Goal: Task Accomplishment & Management: Manage account settings

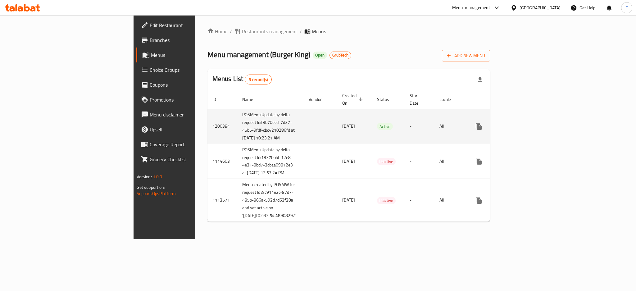
click at [527, 128] on icon "enhanced table" at bounding box center [523, 126] width 7 height 7
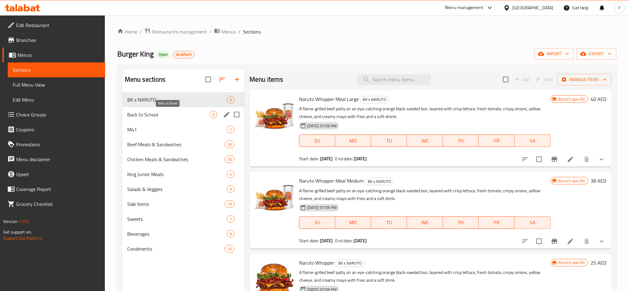
click at [200, 116] on span "Back to School" at bounding box center [168, 114] width 82 height 7
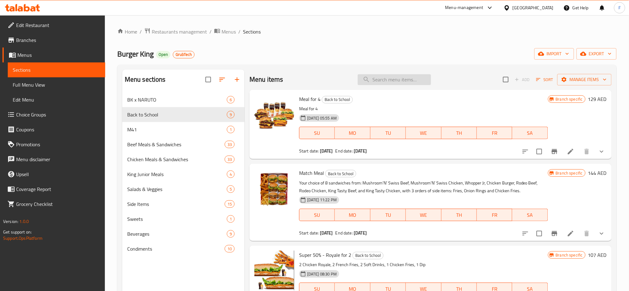
click at [393, 80] on input "search" at bounding box center [394, 79] width 73 height 11
paste input "King Box for 3 persons"
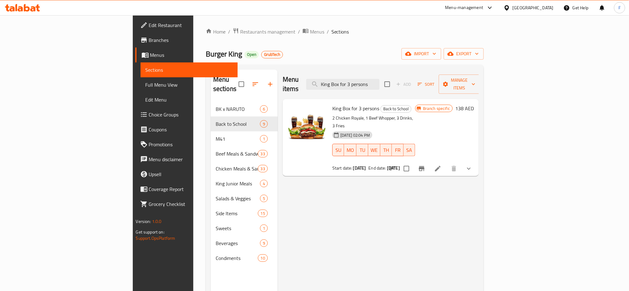
drag, startPoint x: 424, startPoint y: 79, endPoint x: 330, endPoint y: 79, distance: 93.2
click at [330, 79] on div "Menu items King Box for 3 persons Add Sort Manage items" at bounding box center [381, 85] width 196 height 30
paste input "5 for 32 Beef"
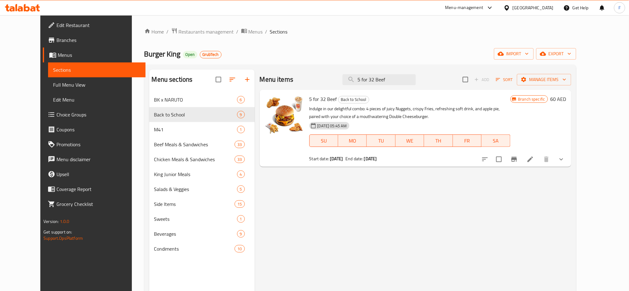
drag, startPoint x: 412, startPoint y: 79, endPoint x: 344, endPoint y: 80, distance: 67.4
click at [344, 80] on div "Menu items 5 for 32 Beef Add Sort Manage items" at bounding box center [416, 80] width 312 height 20
paste input "5 for 32 Chicken"
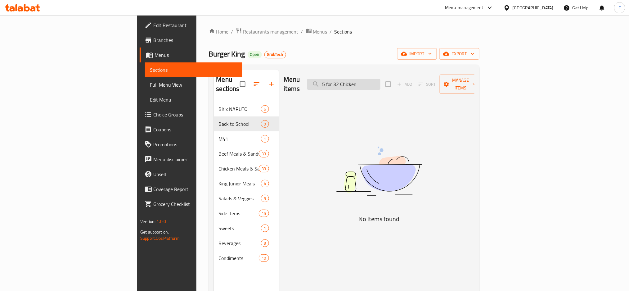
click at [378, 80] on input "5 for 32 Chicken" at bounding box center [343, 84] width 73 height 11
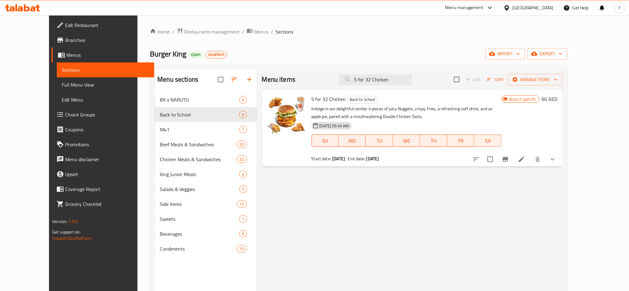
type input "5 for 32 Chicken"
click at [451, 8] on div "Menu-management" at bounding box center [465, 7] width 38 height 7
click at [426, 45] on div "Agent Campaigns Center" at bounding box center [430, 42] width 47 height 7
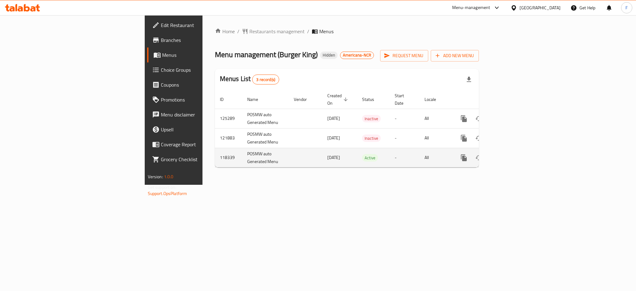
click at [516, 156] on link "enhanced table" at bounding box center [508, 157] width 15 height 15
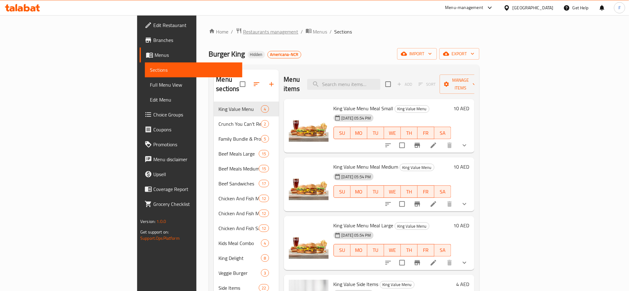
click at [243, 33] on span "Restaurants management" at bounding box center [270, 31] width 55 height 7
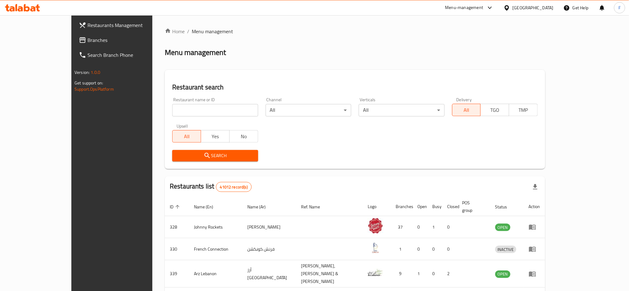
click at [172, 113] on input "search" at bounding box center [215, 110] width 86 height 12
paste input "640114"
type input "640114"
click at [177, 156] on span "Search" at bounding box center [215, 156] width 76 height 8
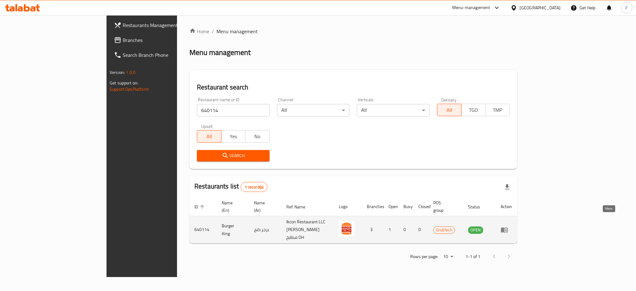
click at [508, 226] on icon "enhanced table" at bounding box center [504, 229] width 7 height 7
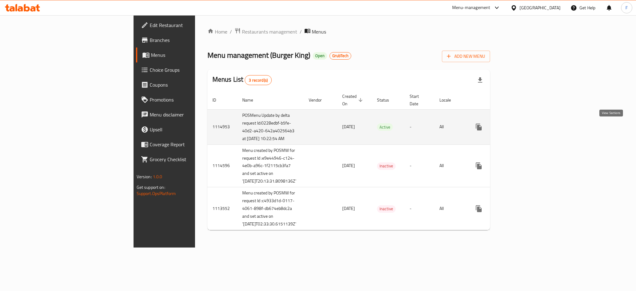
click at [527, 129] on icon "enhanced table" at bounding box center [523, 126] width 7 height 7
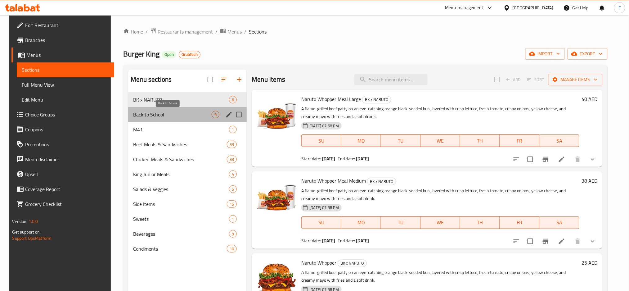
click at [188, 116] on span "Back to School" at bounding box center [172, 114] width 79 height 7
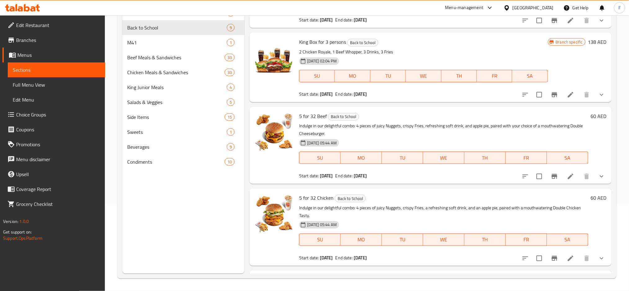
scroll to position [352, 0]
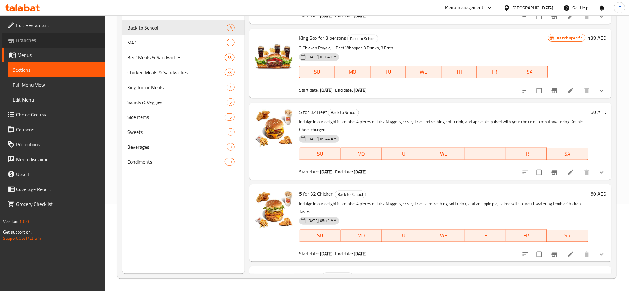
click at [26, 41] on span "Branches" at bounding box center [58, 39] width 84 height 7
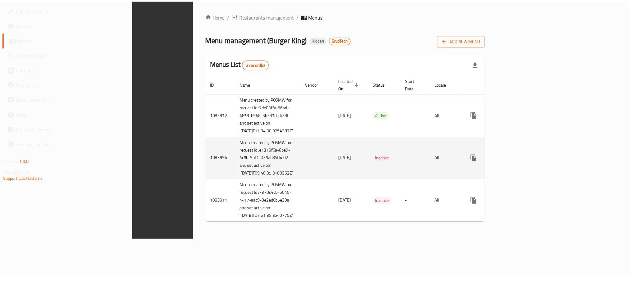
scroll to position [3, 0]
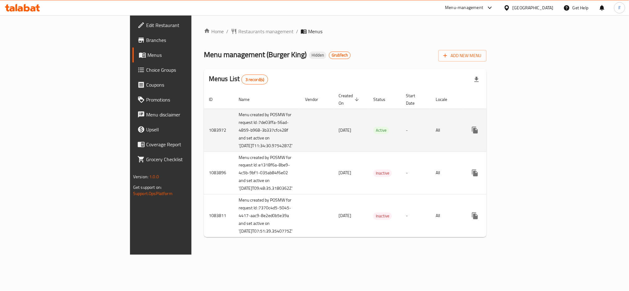
drag, startPoint x: 354, startPoint y: 131, endPoint x: 414, endPoint y: 132, distance: 60.6
click at [369, 131] on td "Active" at bounding box center [385, 130] width 33 height 43
click at [528, 129] on link "enhanced table" at bounding box center [520, 130] width 15 height 15
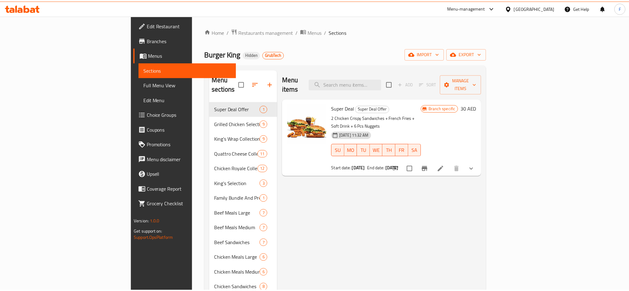
scroll to position [119, 0]
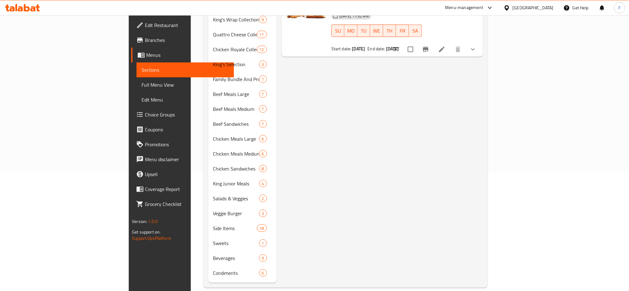
click at [483, 158] on div "Menu items Add Sort Manage items Super Deal Super Deal Offer 2 Chicken Crispy S…" at bounding box center [380, 116] width 206 height 333
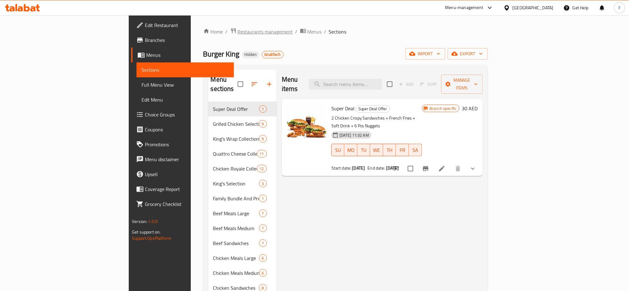
click at [238, 31] on span "Restaurants management" at bounding box center [265, 31] width 55 height 7
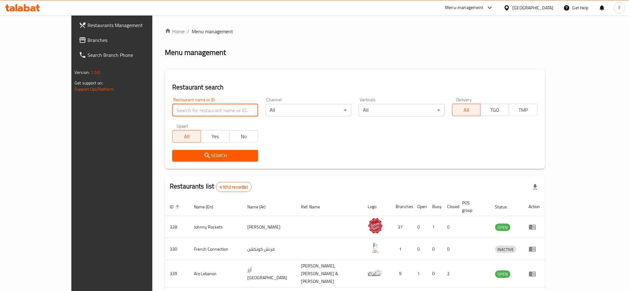
click at [172, 107] on input "search" at bounding box center [215, 110] width 86 height 12
paste input "683099"
type input "683099"
click at [177, 155] on span "Search" at bounding box center [215, 156] width 76 height 8
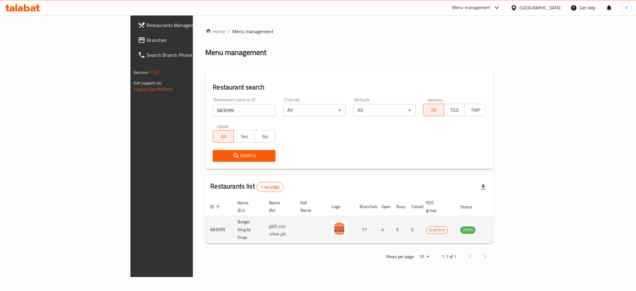
click at [500, 227] on icon "enhanced table" at bounding box center [496, 229] width 7 height 5
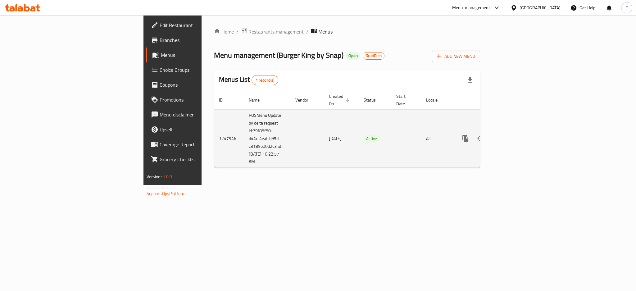
click at [513, 136] on icon "enhanced table" at bounding box center [510, 139] width 6 height 6
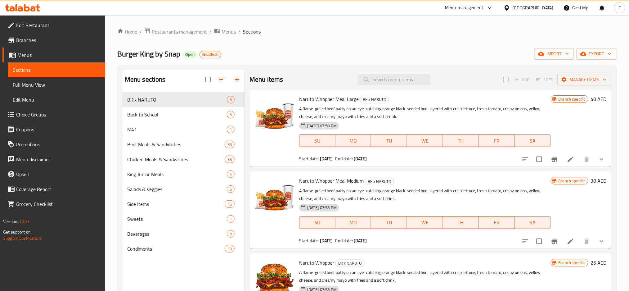
click at [166, 119] on div "Back to School 9" at bounding box center [183, 114] width 122 height 15
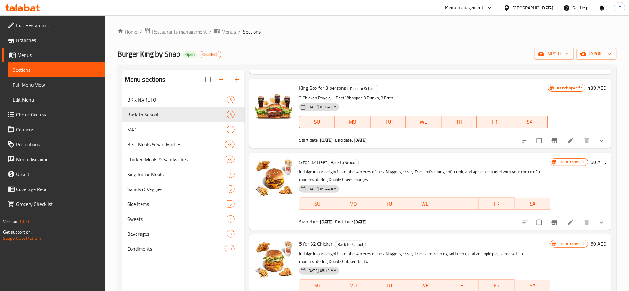
scroll to position [388, 0]
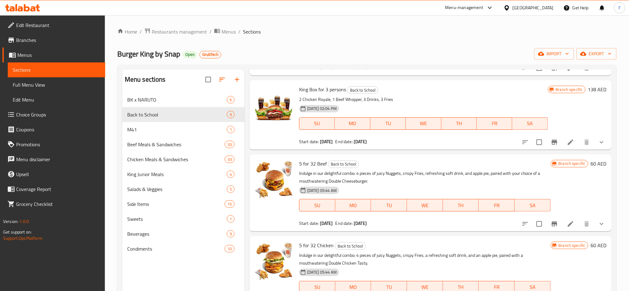
click at [48, 42] on span "Branches" at bounding box center [58, 39] width 84 height 7
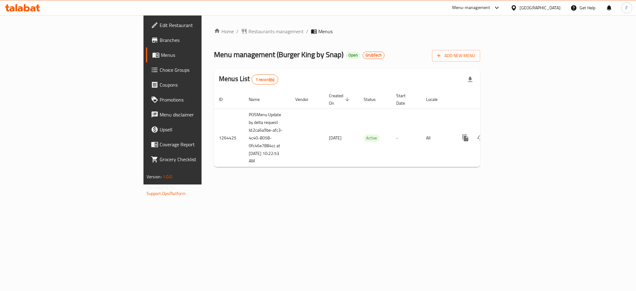
click at [420, 184] on div "Home / Restaurants management / Menus Menu management ( Burger King by Snap ) O…" at bounding box center [347, 99] width 291 height 169
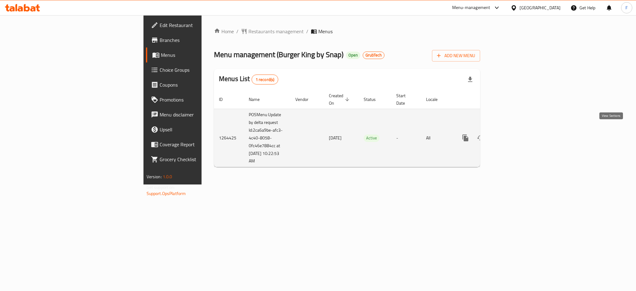
click at [514, 134] on icon "enhanced table" at bounding box center [509, 137] width 7 height 7
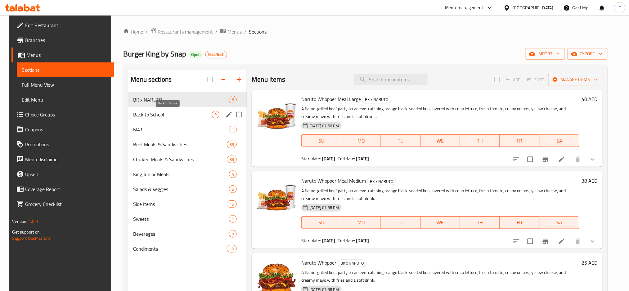
click at [139, 113] on span "Back to School" at bounding box center [172, 114] width 79 height 7
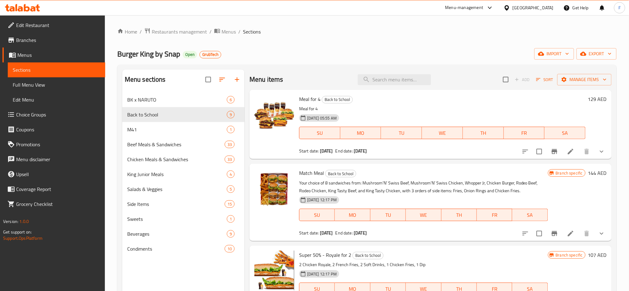
click at [251, 98] on div "Meal for 4 Back to School Meal for 4 05-06-2025 05:55 AM SU MO TU WE TH FR SA S…" at bounding box center [431, 124] width 362 height 69
drag, startPoint x: 349, startPoint y: 101, endPoint x: 325, endPoint y: 98, distance: 24.7
click at [325, 98] on span "Back to School" at bounding box center [337, 99] width 30 height 7
copy span "Back to School"
click at [181, 31] on span "Restaurants management" at bounding box center [179, 31] width 55 height 7
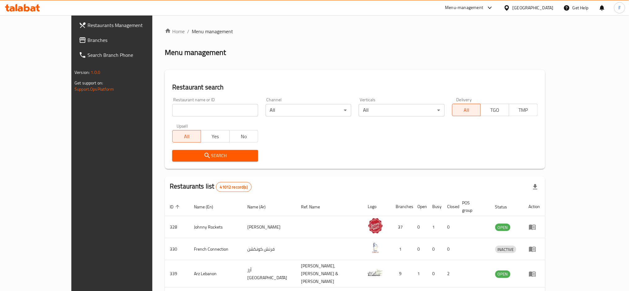
click at [172, 111] on input "search" at bounding box center [215, 110] width 86 height 12
paste input "683099"
type input "683099"
click at [177, 156] on span "Search" at bounding box center [215, 156] width 76 height 8
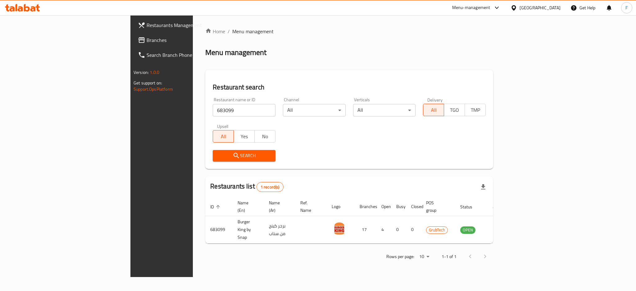
click at [483, 8] on div "Menu-management" at bounding box center [471, 7] width 38 height 7
drag, startPoint x: 324, startPoint y: 71, endPoint x: 388, endPoint y: 63, distance: 63.9
click at [324, 71] on div "Restaurant search Restaurant name or ID 683099 Restaurant name or ID Channel Al…" at bounding box center [349, 119] width 288 height 99
click at [495, 5] on icon at bounding box center [496, 7] width 7 height 7
click at [443, 100] on div "Restaurant-Management" at bounding box center [438, 97] width 49 height 7
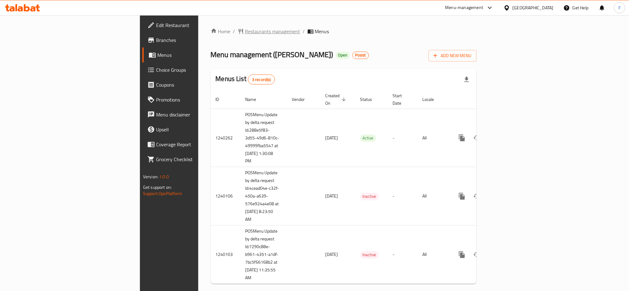
click at [245, 33] on span "Restaurants management" at bounding box center [272, 31] width 55 height 7
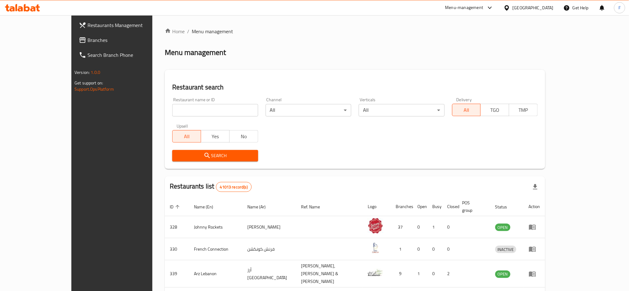
click at [88, 42] on span "Branches" at bounding box center [130, 39] width 84 height 7
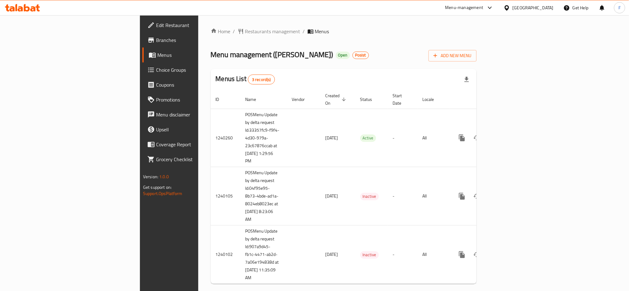
click at [156, 43] on span "Branches" at bounding box center [198, 39] width 84 height 7
